Goal: Information Seeking & Learning: Compare options

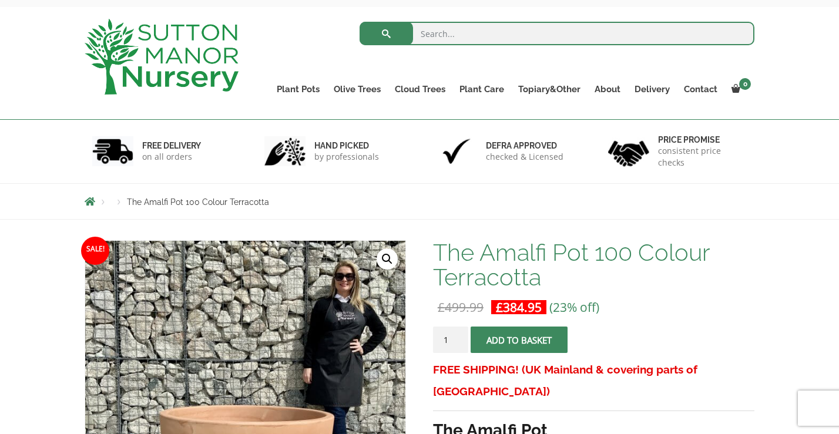
scroll to position [21, 0]
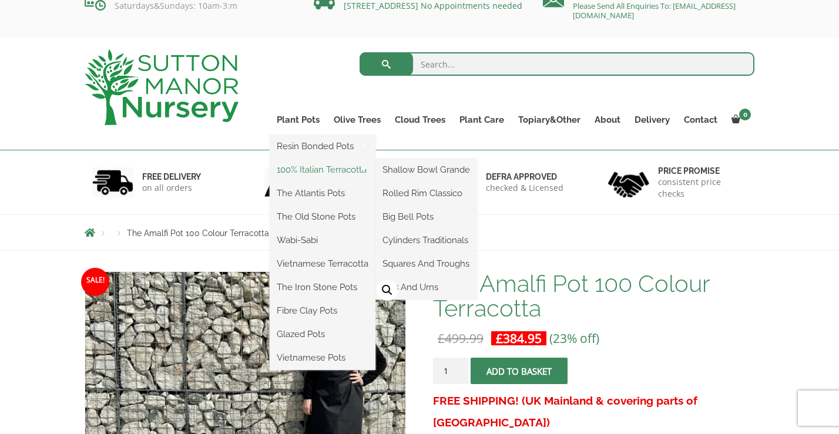
click at [307, 170] on link "100% Italian Terracotta" at bounding box center [323, 170] width 106 height 18
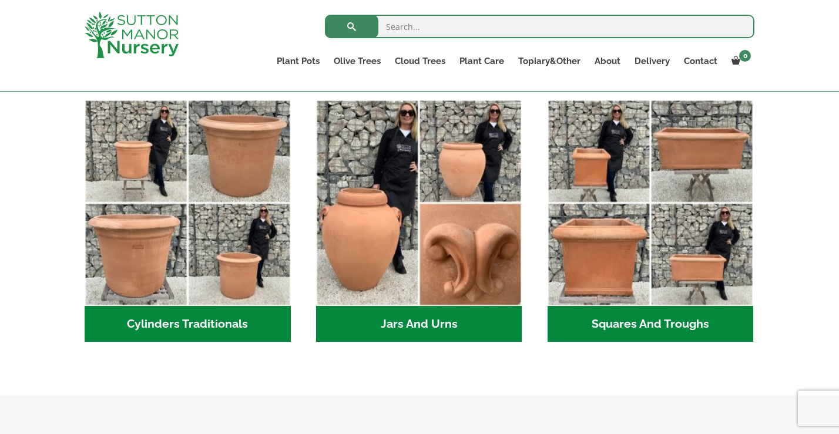
scroll to position [635, 0]
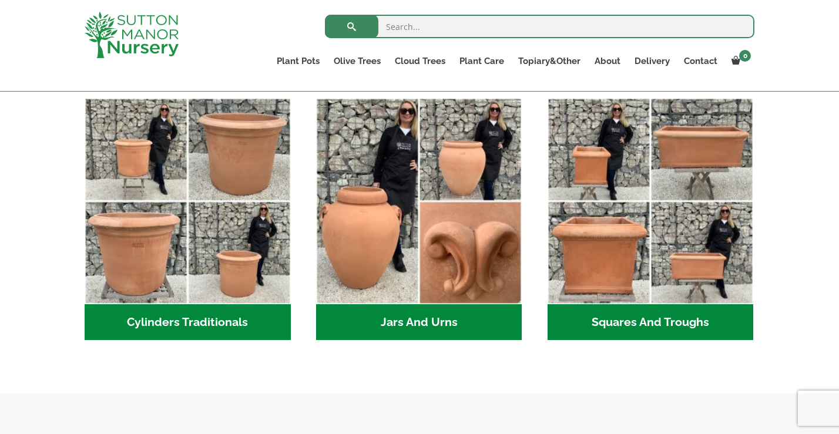
click at [234, 317] on h2 "Cylinders Traditionals (2)" at bounding box center [188, 322] width 206 height 36
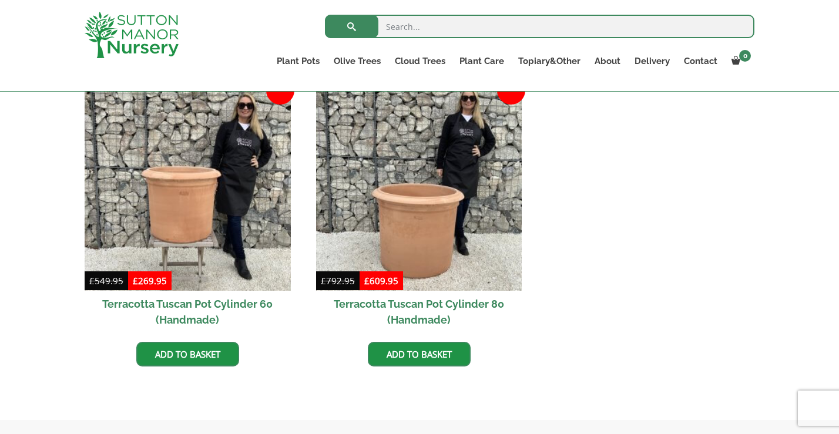
scroll to position [539, 0]
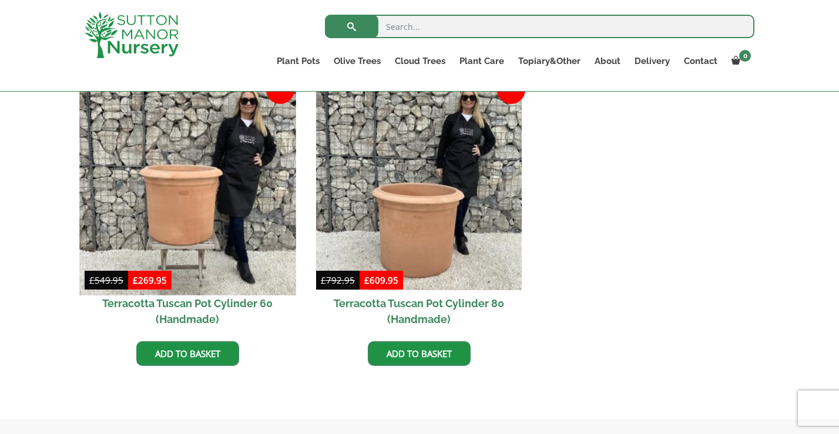
click at [203, 198] on img at bounding box center [187, 187] width 216 height 216
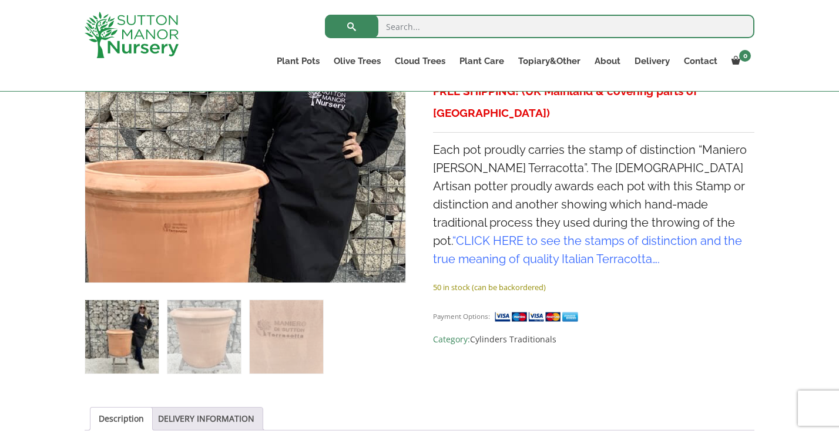
scroll to position [310, 0]
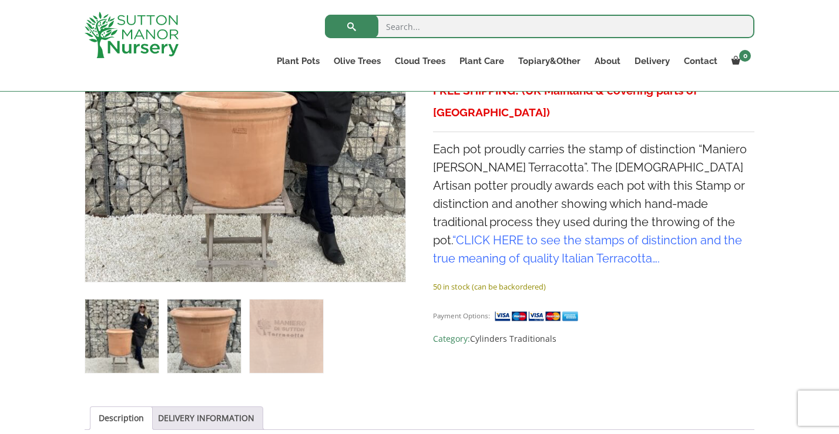
click at [187, 327] on img at bounding box center [203, 336] width 73 height 73
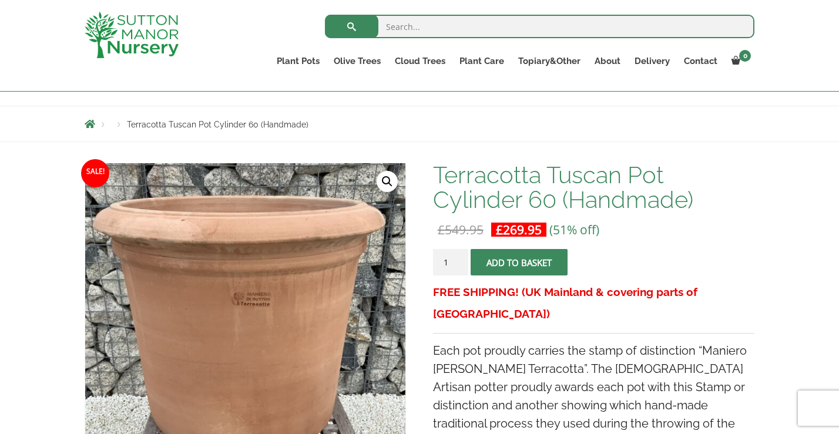
scroll to position [0, 0]
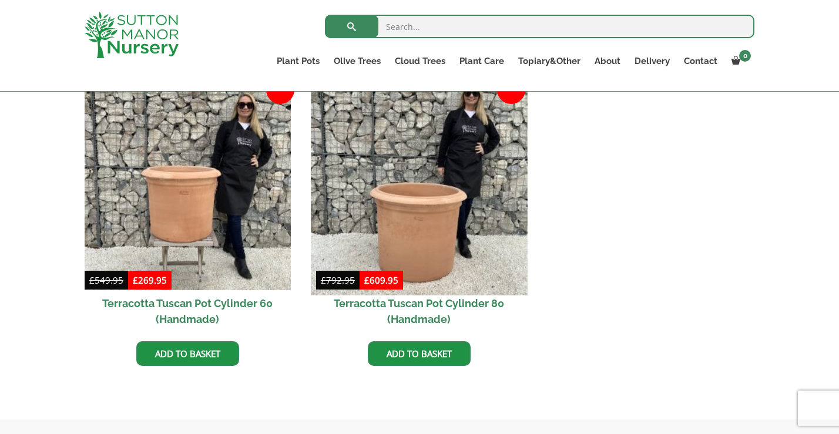
click at [455, 219] on img at bounding box center [419, 187] width 216 height 216
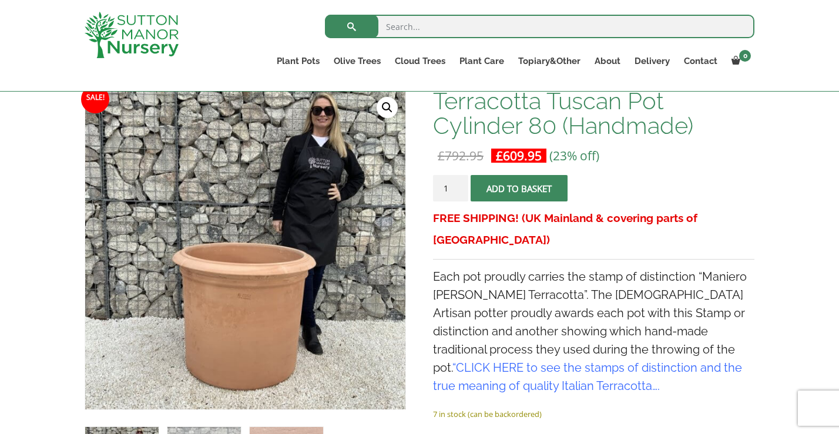
scroll to position [186, 0]
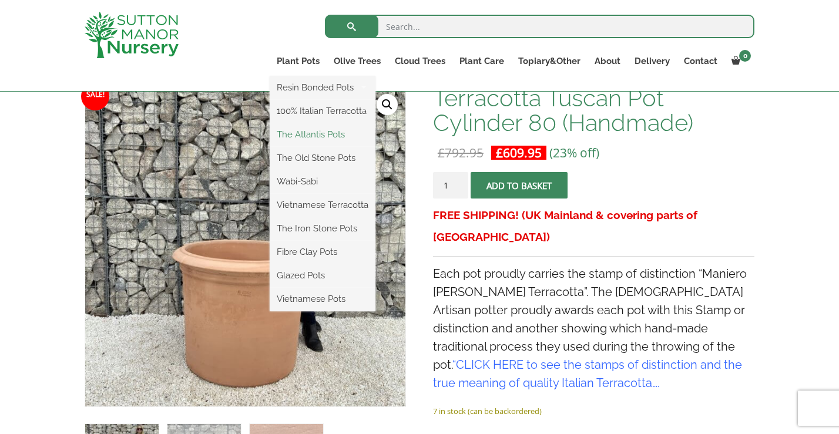
click at [307, 137] on link "The Atlantis Pots" at bounding box center [323, 135] width 106 height 18
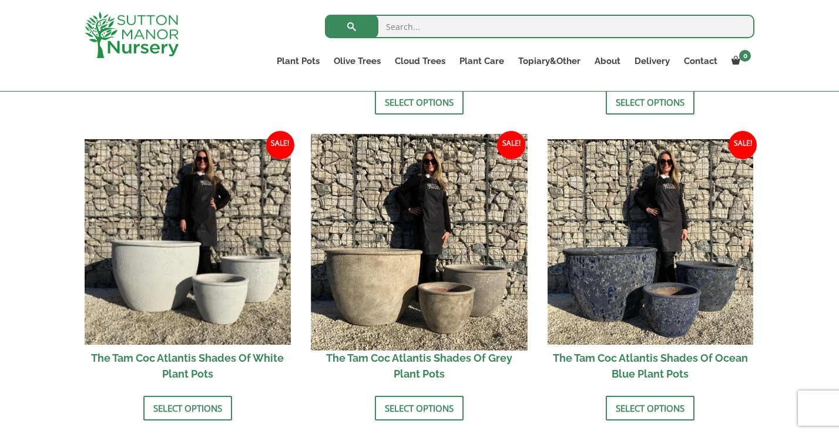
scroll to position [661, 0]
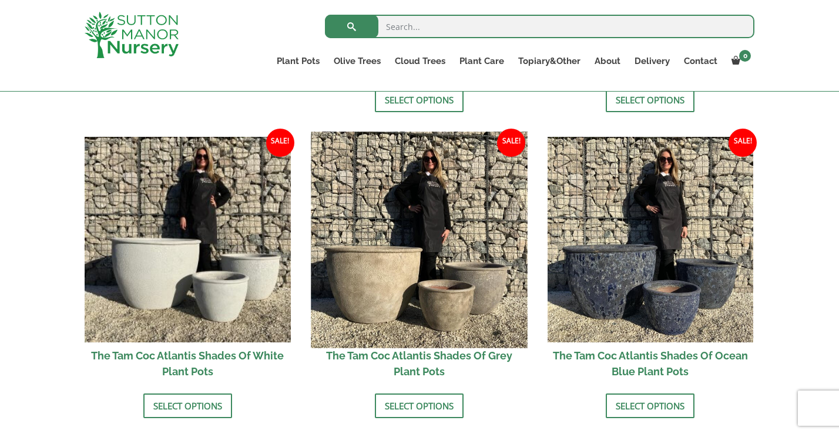
click at [440, 284] on img at bounding box center [419, 240] width 216 height 216
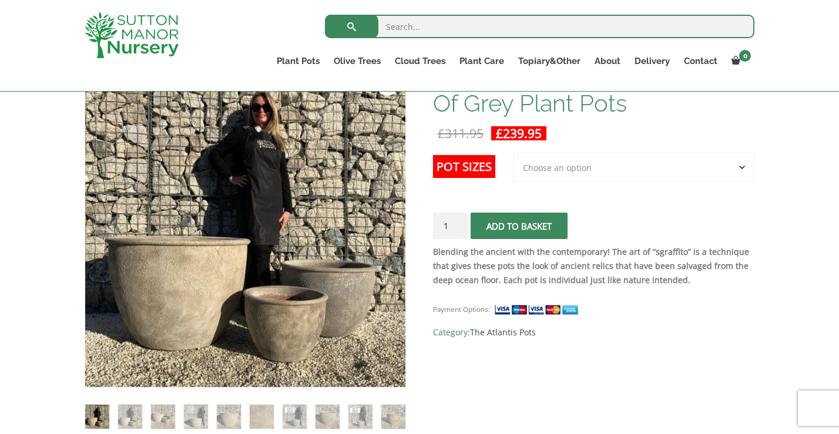
scroll to position [197, 0]
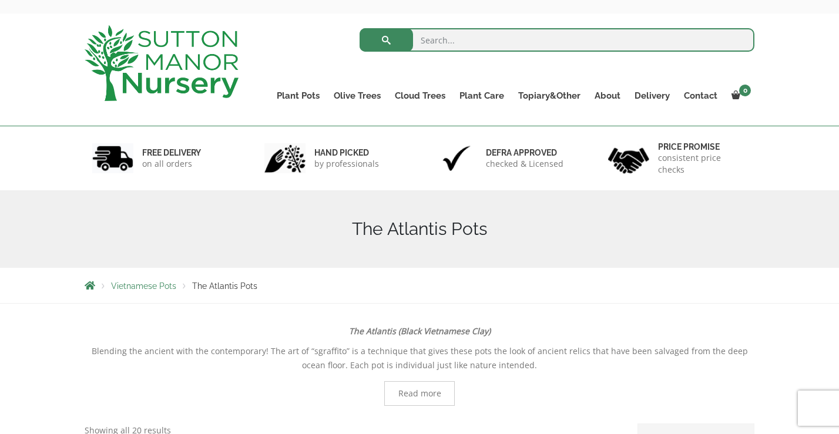
scroll to position [42, 0]
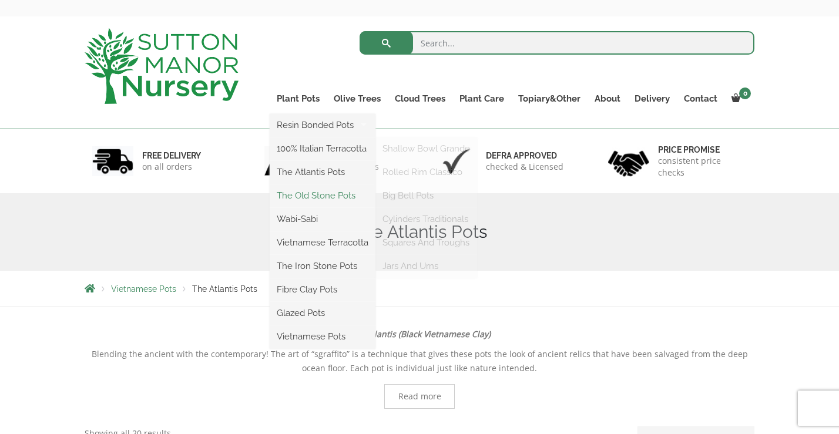
click at [305, 195] on link "The Old Stone Pots" at bounding box center [323, 196] width 106 height 18
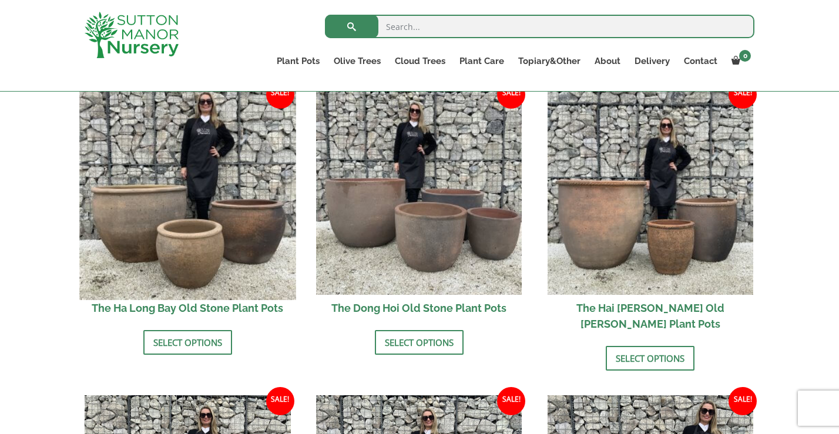
scroll to position [425, 0]
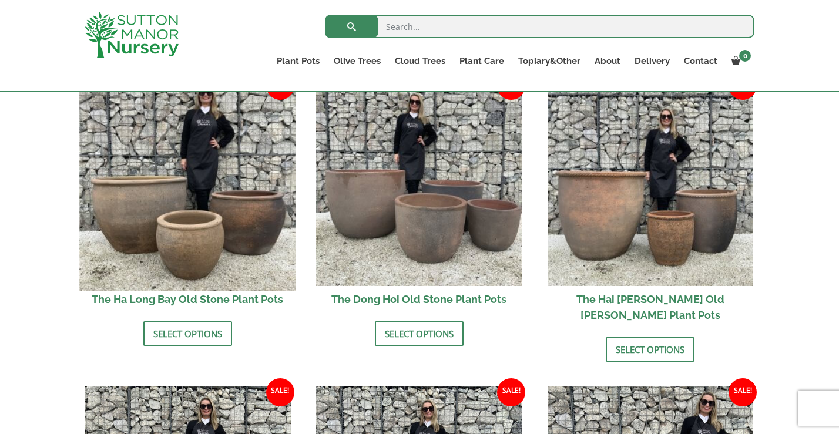
click at [228, 213] on img at bounding box center [187, 183] width 216 height 216
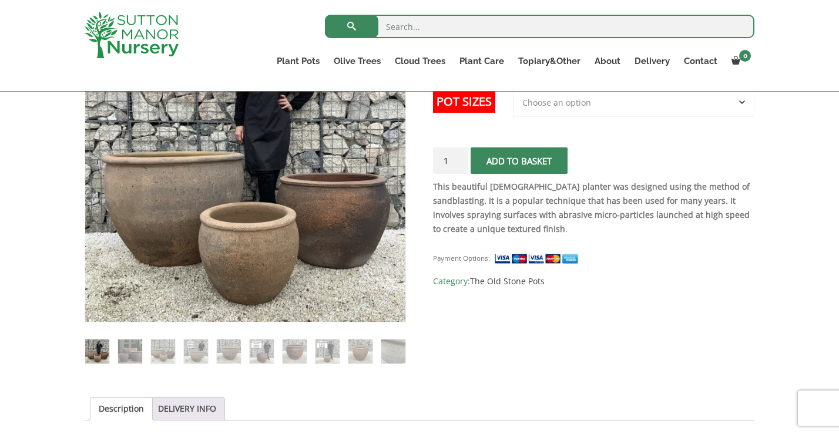
scroll to position [271, 0]
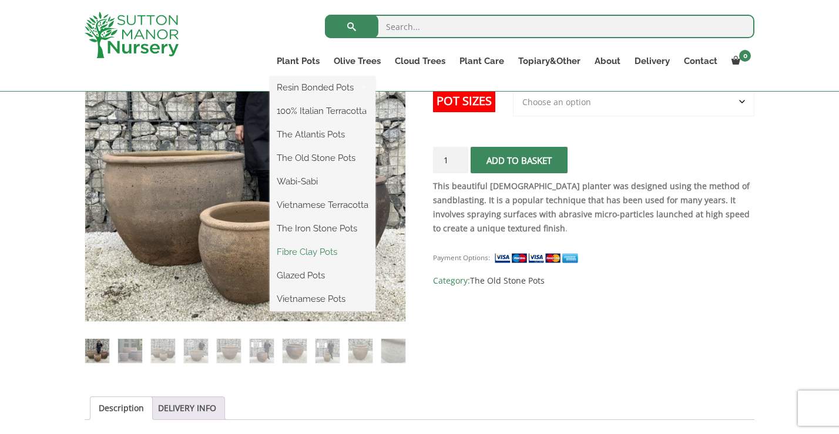
click at [315, 253] on link "Fibre Clay Pots" at bounding box center [323, 252] width 106 height 18
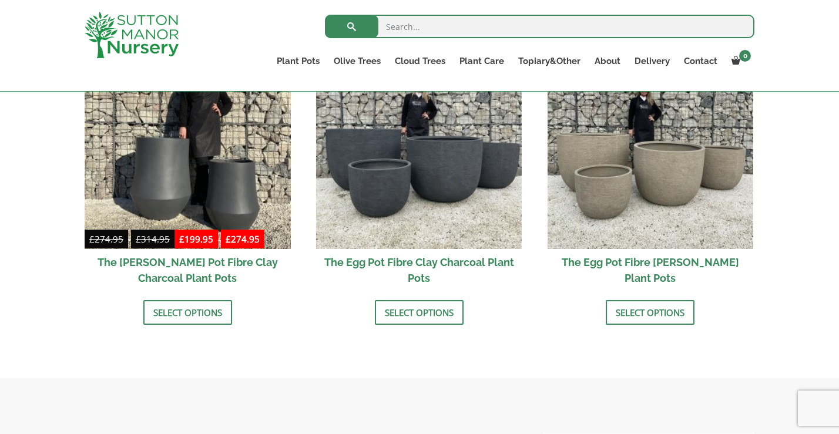
scroll to position [432, 0]
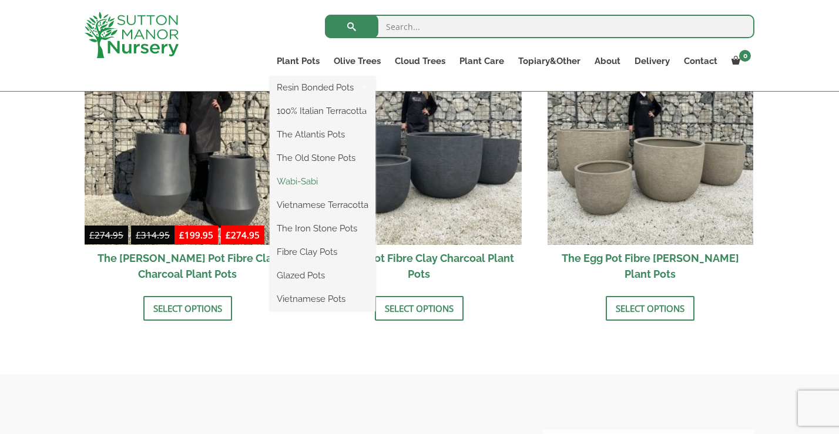
click at [311, 180] on link "Wabi-Sabi" at bounding box center [323, 182] width 106 height 18
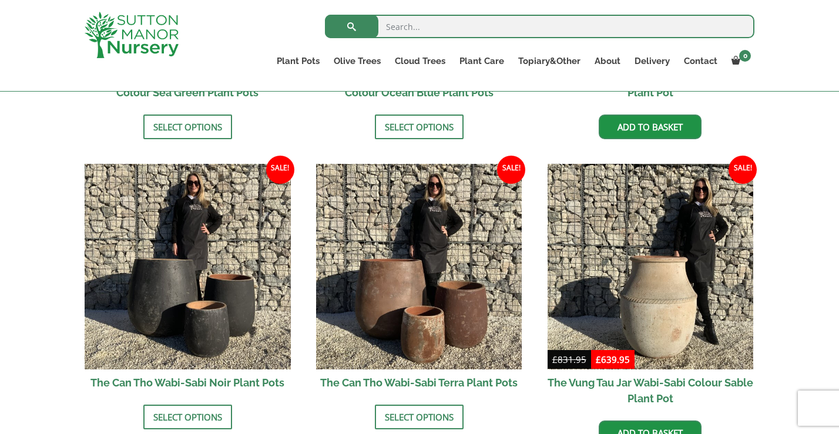
scroll to position [1173, 0]
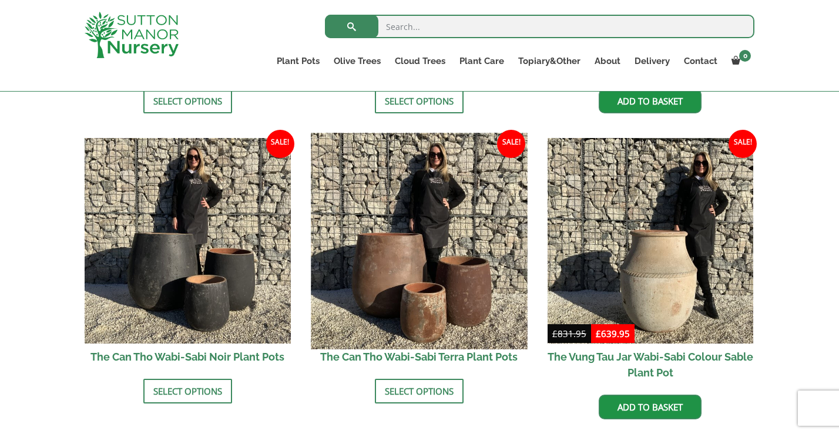
click at [413, 287] on img at bounding box center [419, 241] width 216 height 216
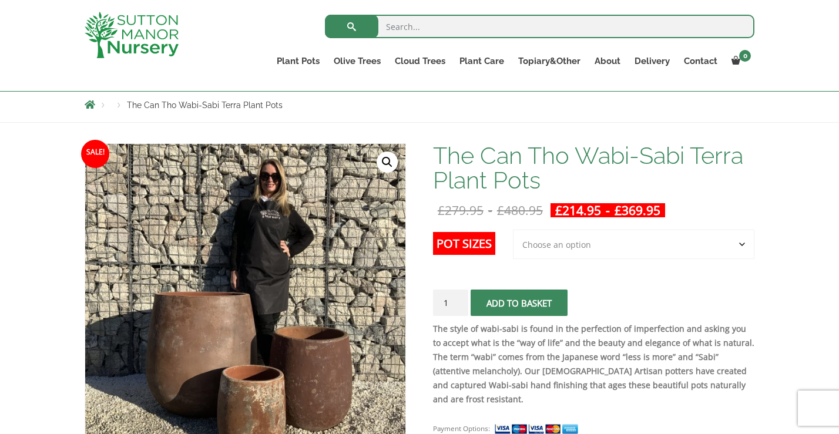
scroll to position [233, 0]
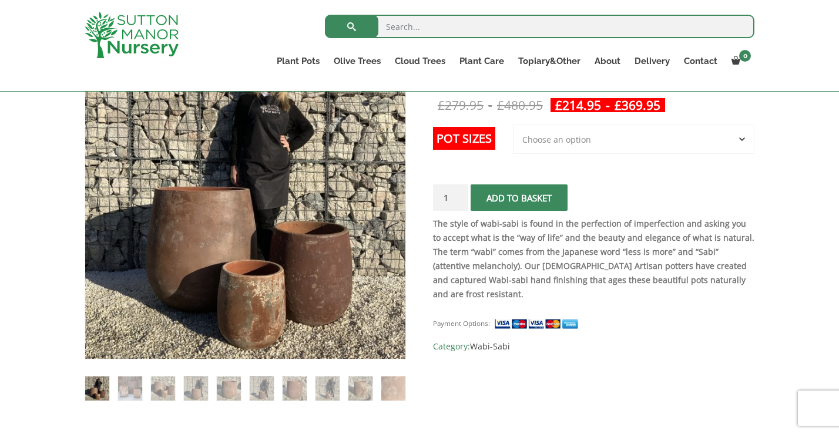
click at [576, 143] on select "Choose an option 3rd to Largest Pot In The Picture 2nd to Largest Pot In The Pi…" at bounding box center [633, 139] width 241 height 29
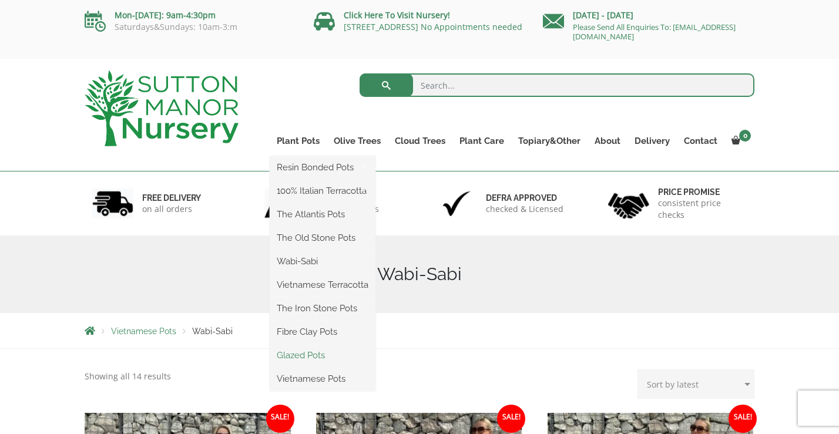
click at [308, 354] on link "Glazed Pots" at bounding box center [323, 356] width 106 height 18
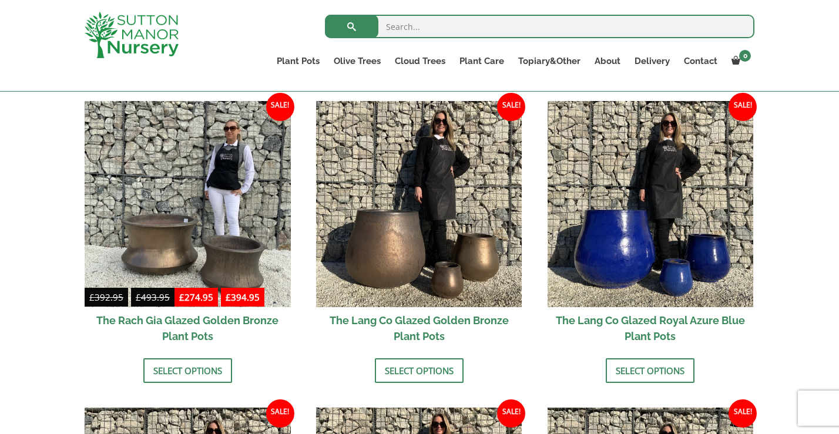
scroll to position [923, 0]
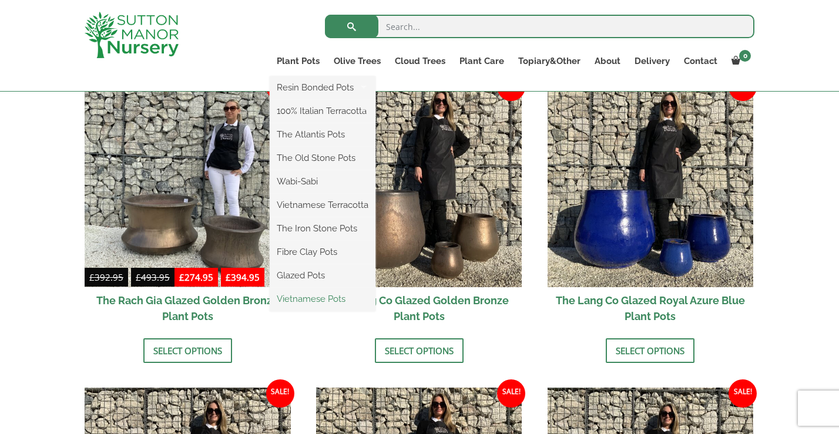
click at [304, 298] on link "Vietnamese Pots" at bounding box center [323, 299] width 106 height 18
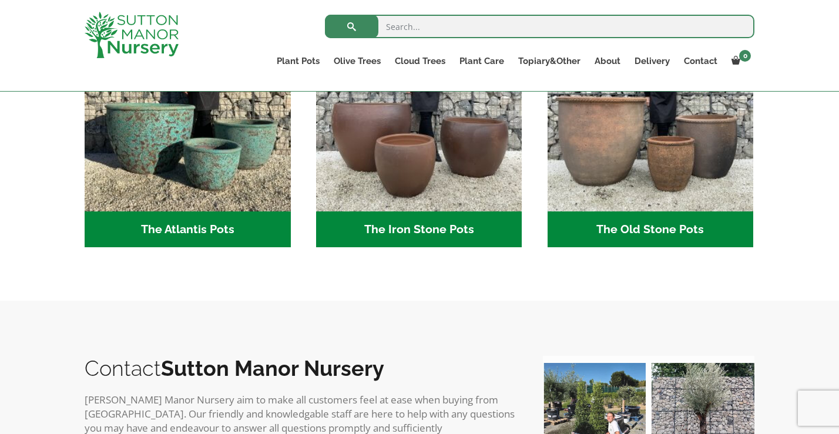
scroll to position [705, 0]
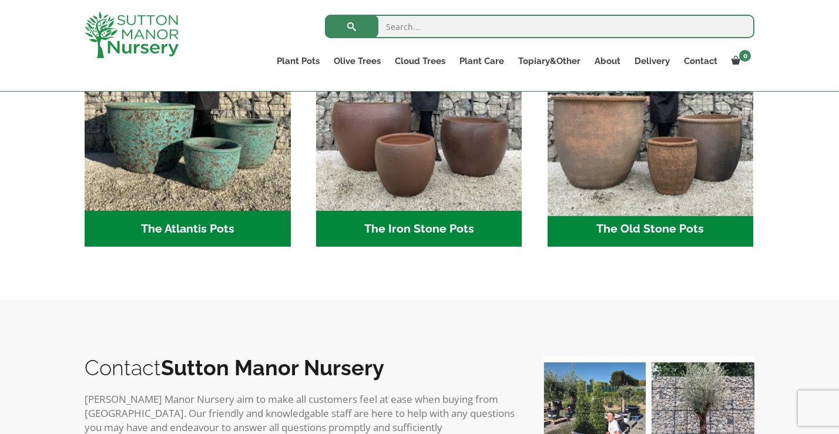
click at [655, 187] on img "Visit product category The Old Stone Pots" at bounding box center [650, 108] width 216 height 216
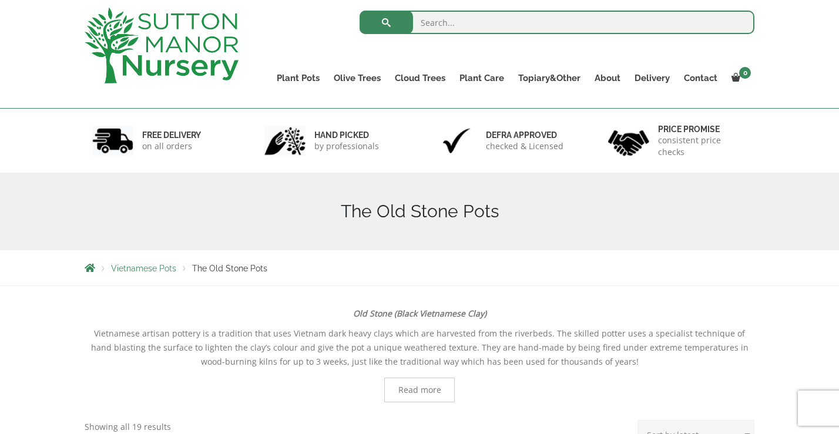
scroll to position [28, 0]
